Goal: Task Accomplishment & Management: Manage account settings

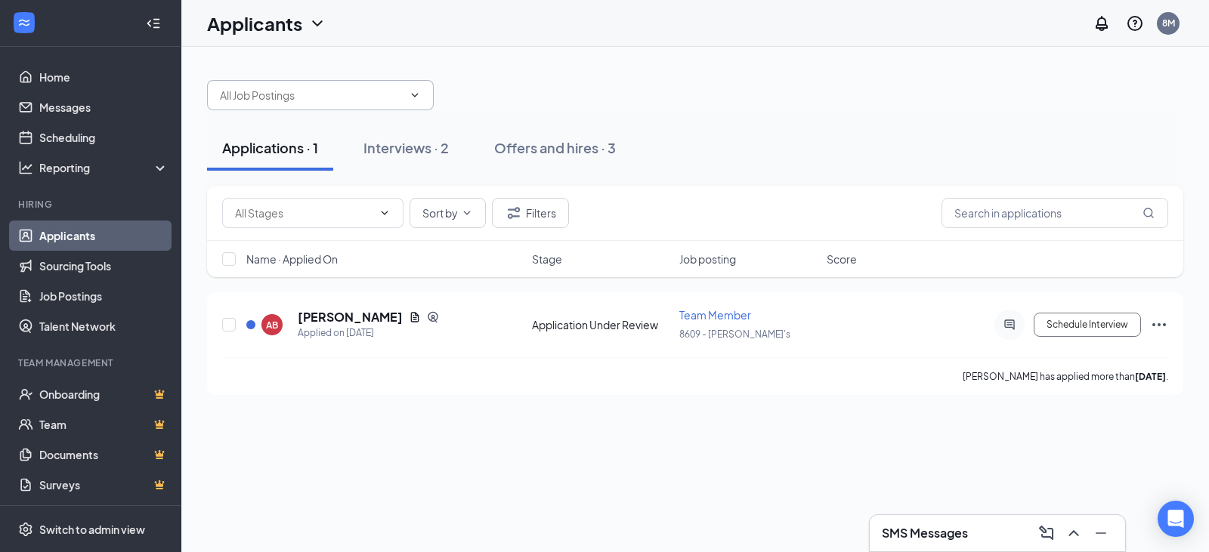
click at [415, 99] on icon "ChevronDown" at bounding box center [415, 95] width 12 height 12
click at [415, 92] on icon "ChevronDown" at bounding box center [415, 95] width 12 height 12
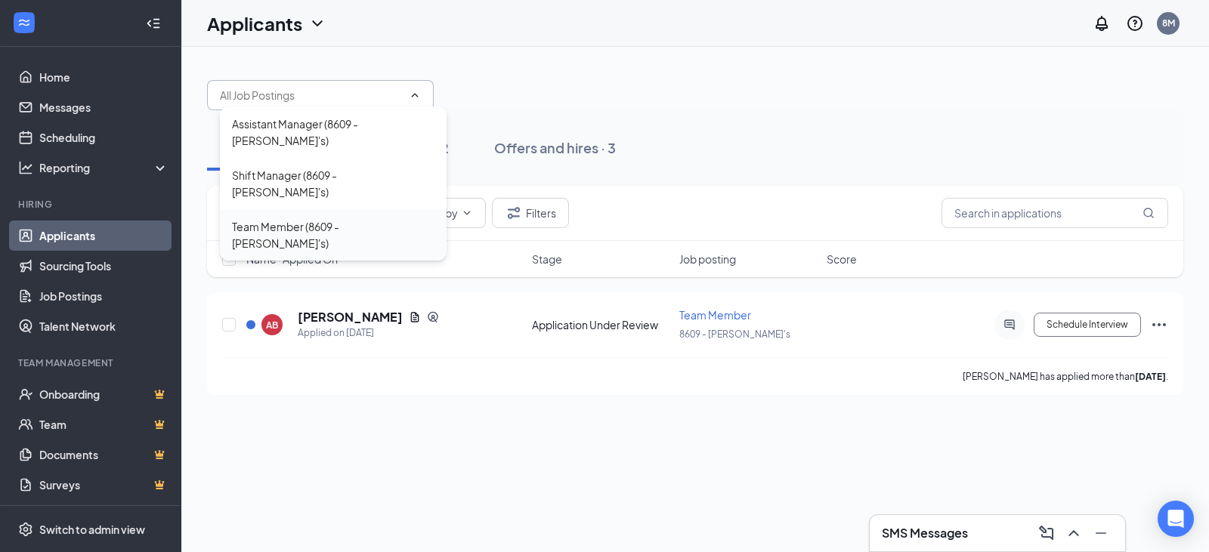
click at [290, 218] on div "Team Member (8609 - [PERSON_NAME]'s)" at bounding box center [333, 234] width 202 height 33
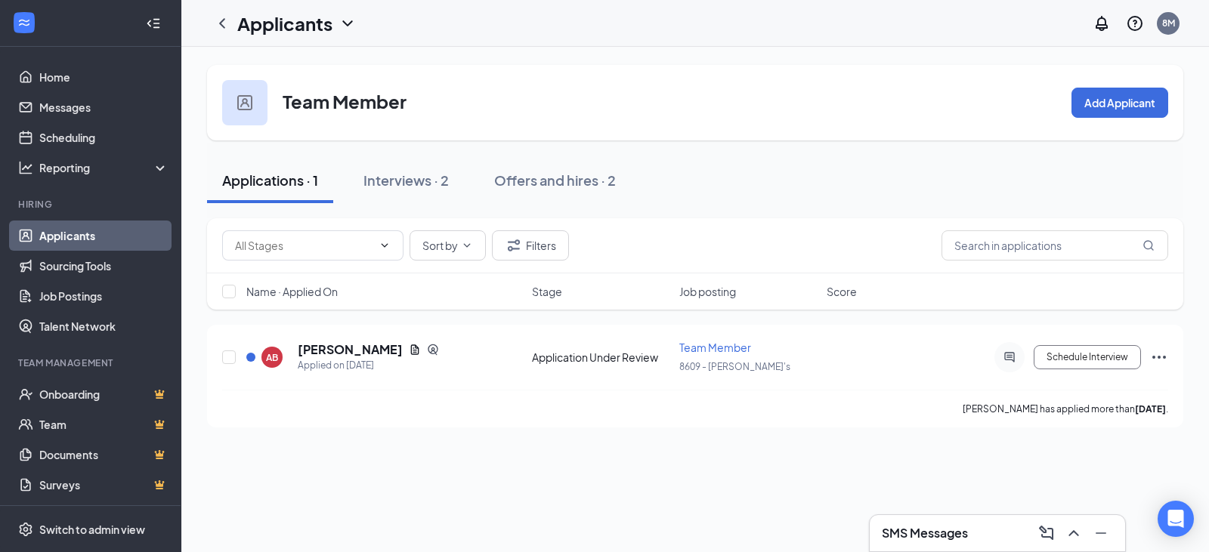
click at [113, 222] on link "Applicants" at bounding box center [103, 236] width 129 height 30
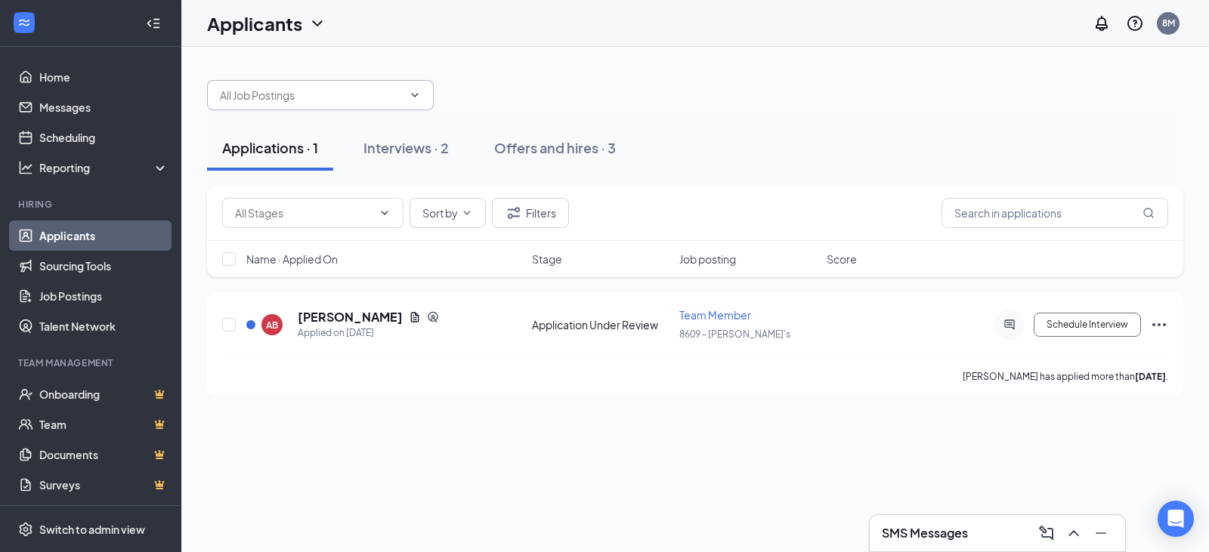
click at [417, 100] on icon "ChevronDown" at bounding box center [415, 95] width 12 height 12
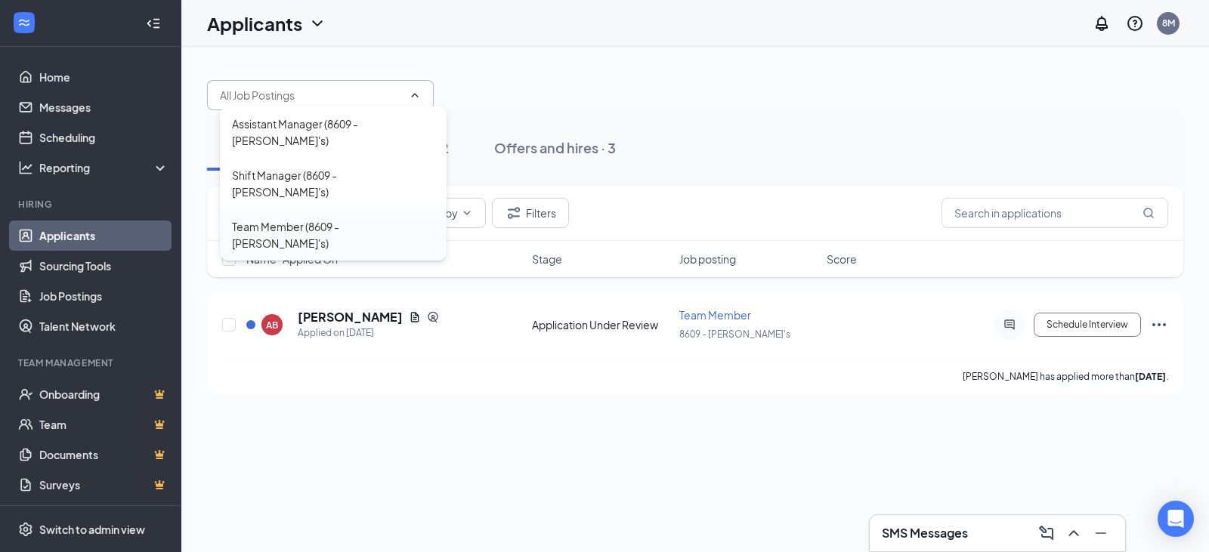
click at [328, 218] on div "Team Member (8609 - [PERSON_NAME]'s)" at bounding box center [333, 234] width 202 height 33
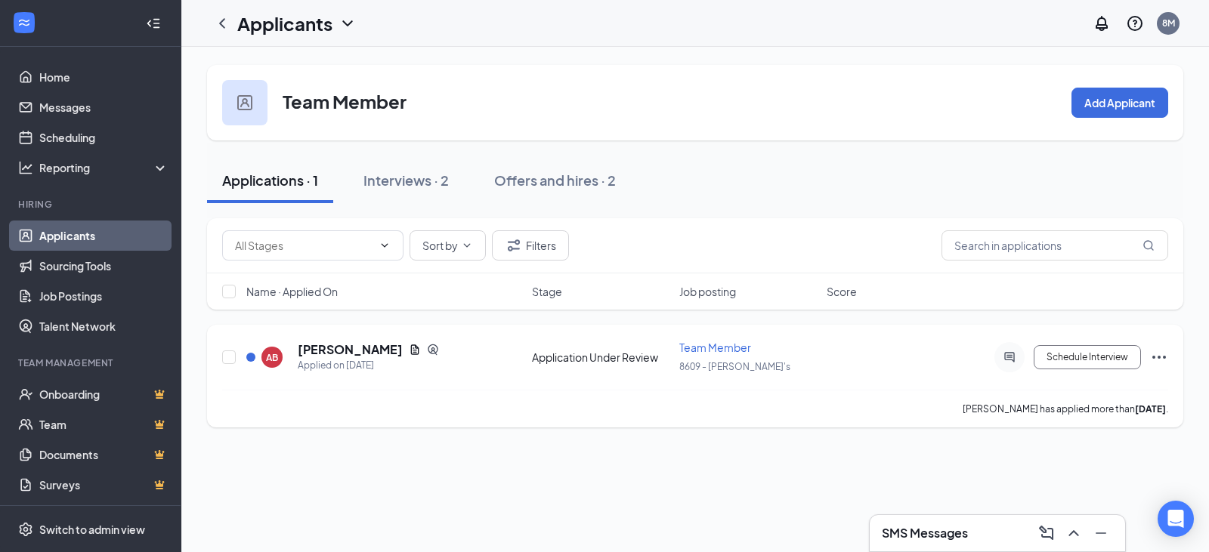
click at [1160, 355] on icon "Ellipses" at bounding box center [1159, 357] width 18 height 18
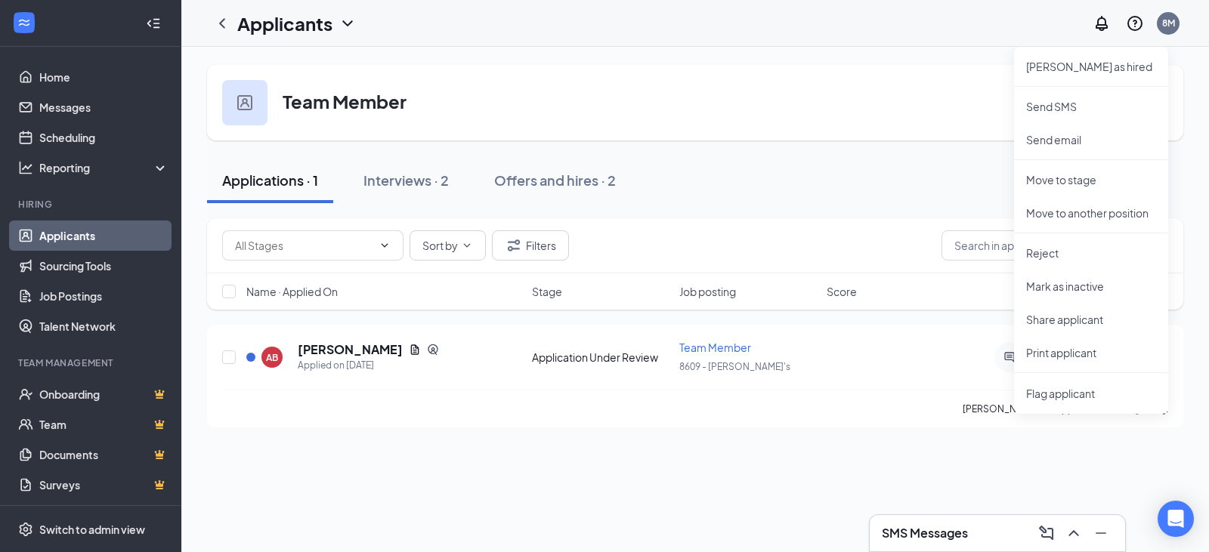
click at [814, 125] on div "Team Member Add Applicant" at bounding box center [695, 103] width 976 height 76
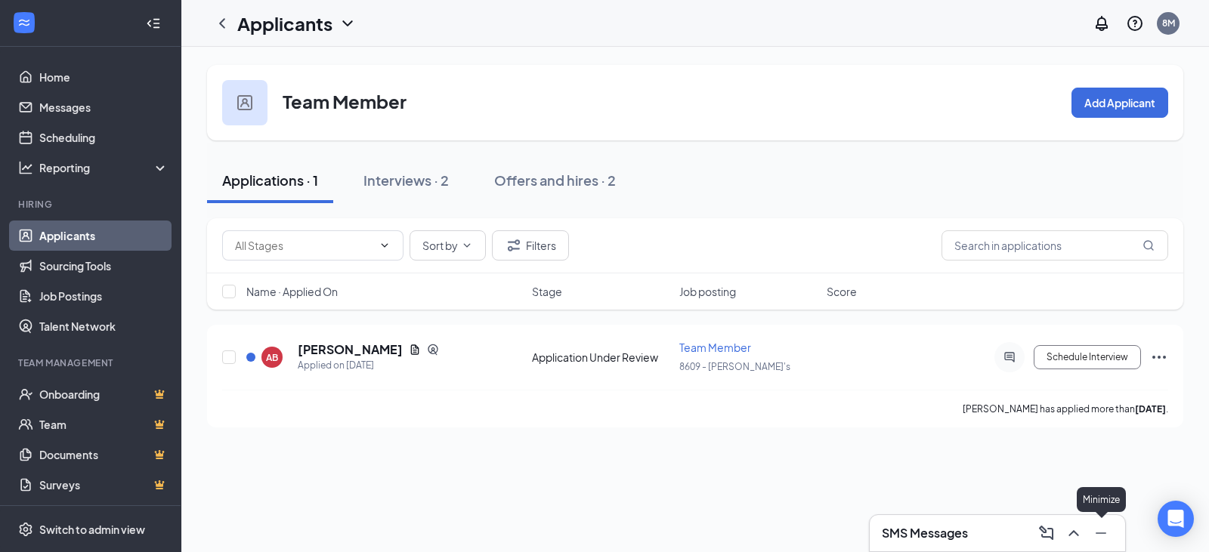
click at [1106, 534] on icon "Minimize" at bounding box center [1101, 533] width 18 height 18
click at [1160, 360] on icon "Ellipses" at bounding box center [1159, 357] width 18 height 18
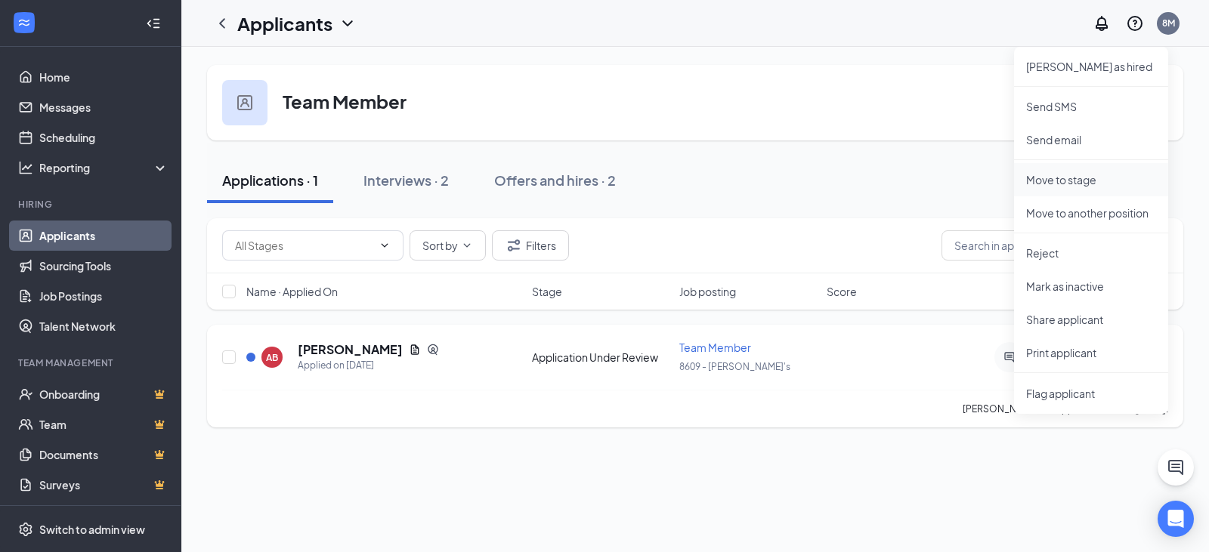
click at [1082, 181] on p "Move to stage" at bounding box center [1091, 179] width 130 height 15
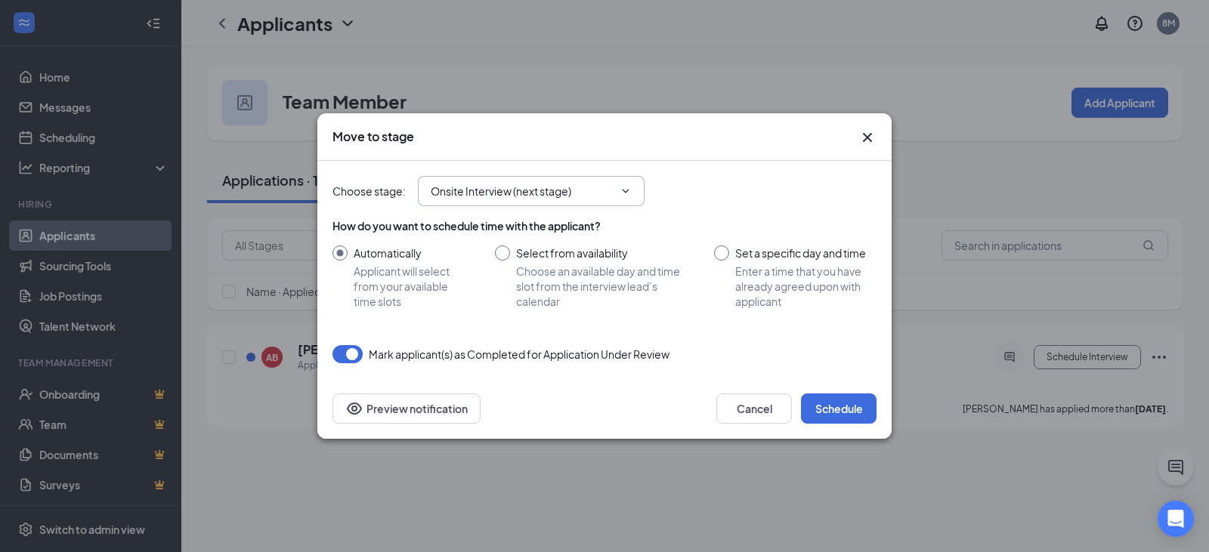
click at [627, 193] on icon "ChevronDown" at bounding box center [625, 191] width 12 height 12
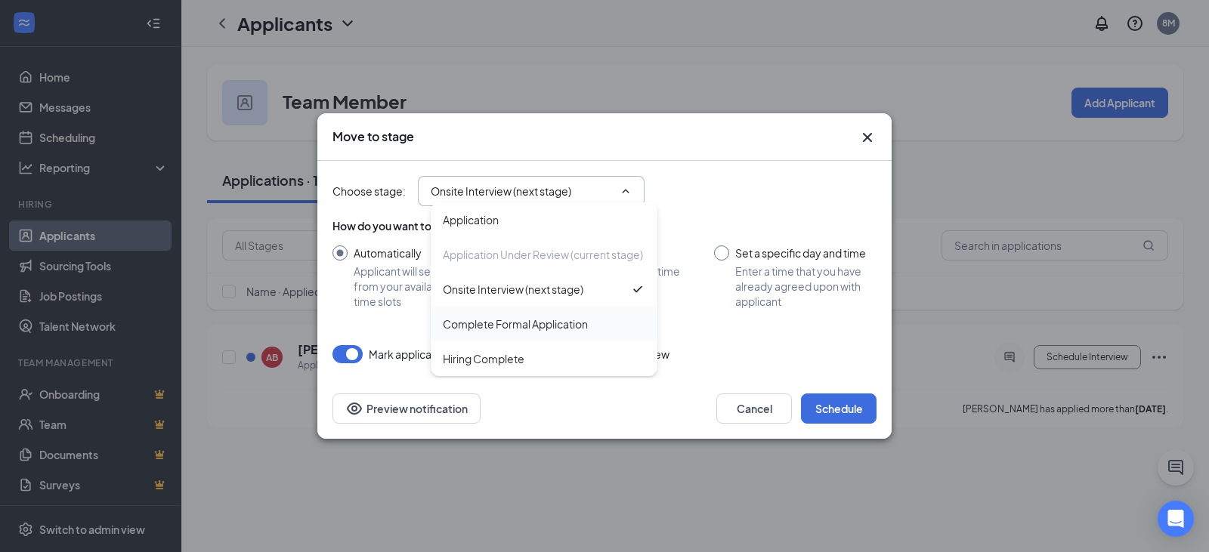
click at [547, 331] on div "Complete Formal Application" at bounding box center [515, 324] width 145 height 17
type input "Complete Formal Application"
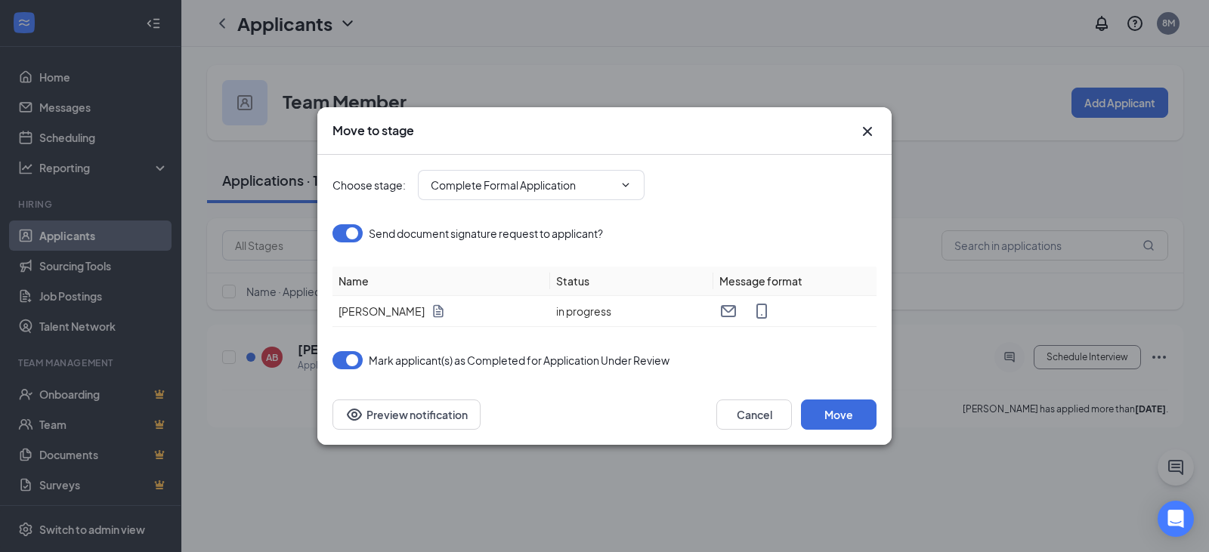
click at [624, 187] on icon "ChevronDown" at bounding box center [625, 185] width 12 height 12
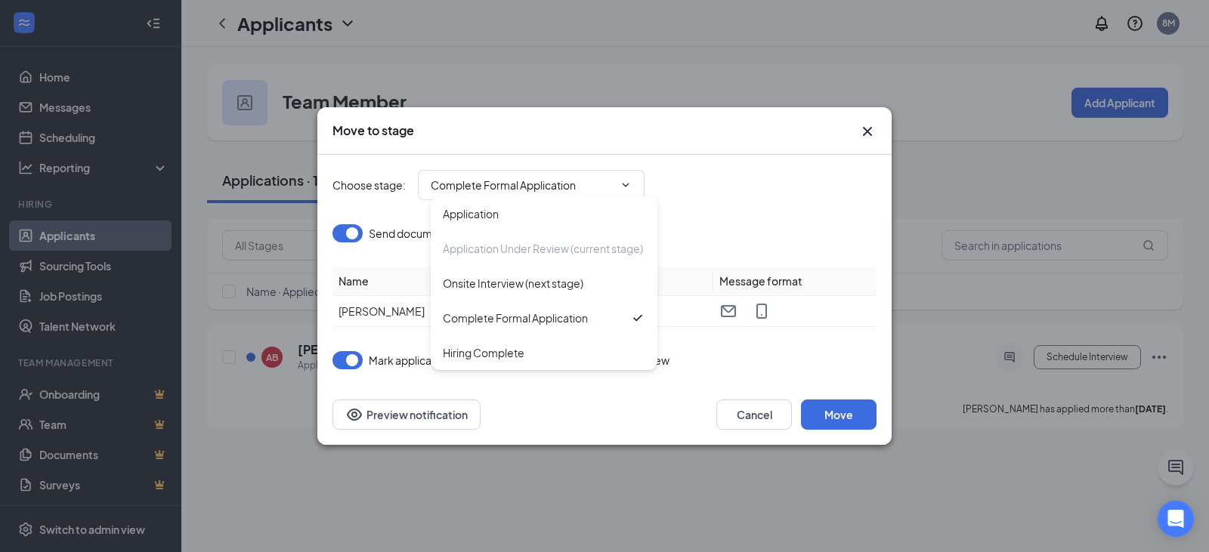
click at [862, 137] on icon "Cross" at bounding box center [867, 131] width 18 height 18
